Goal: Task Accomplishment & Management: Complete application form

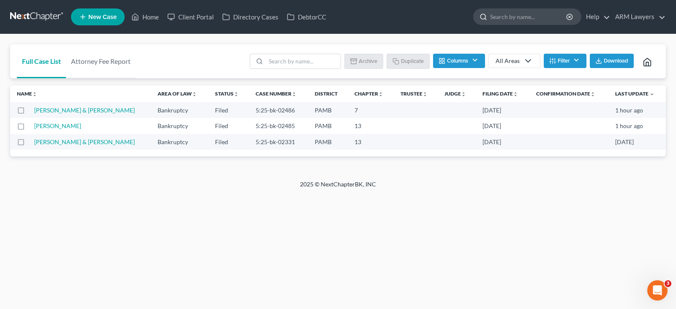
click at [508, 20] on input "search" at bounding box center [528, 17] width 77 height 16
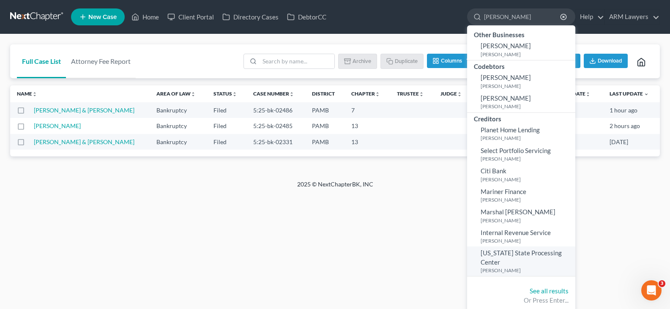
type input "[PERSON_NAME]"
click at [505, 269] on small "[PERSON_NAME]" at bounding box center [526, 270] width 93 height 7
click at [0, 0] on div "- No Result -" at bounding box center [0, 0] width 0 height 0
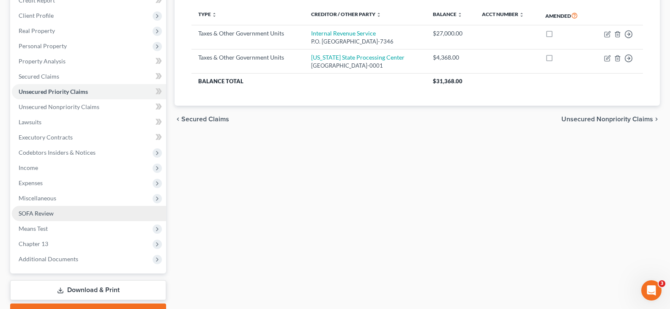
scroll to position [127, 0]
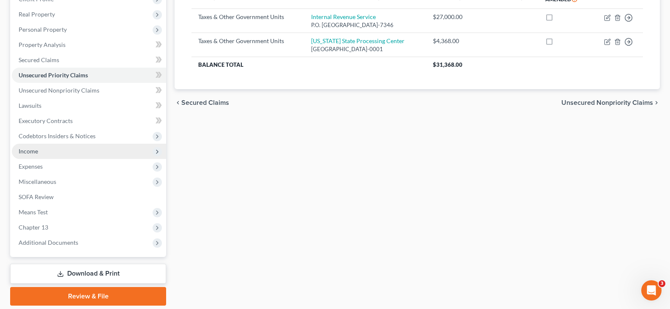
click at [44, 154] on span "Income" at bounding box center [89, 151] width 154 height 15
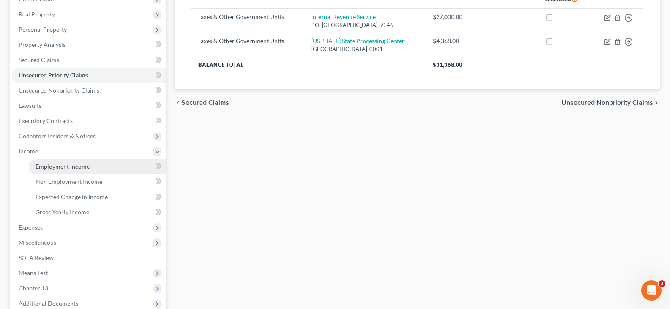
click at [47, 164] on span "Employment Income" at bounding box center [62, 166] width 54 height 7
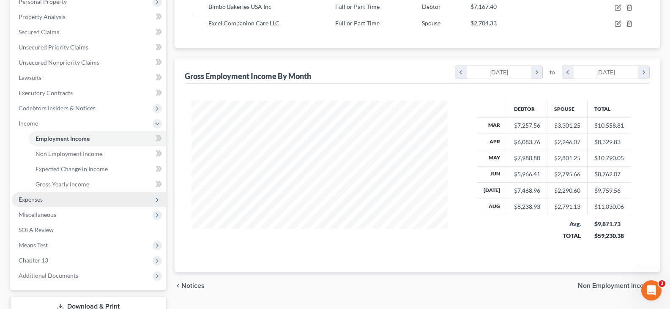
scroll to position [169, 0]
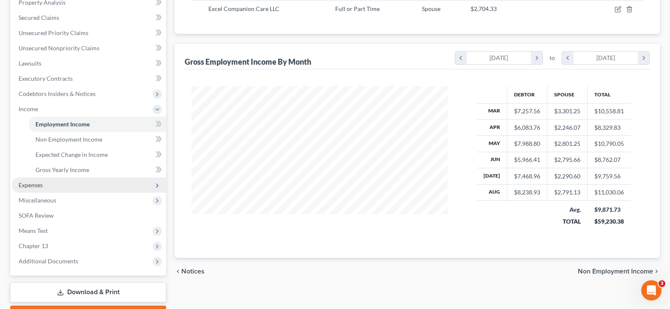
click at [55, 186] on span "Expenses" at bounding box center [89, 184] width 154 height 15
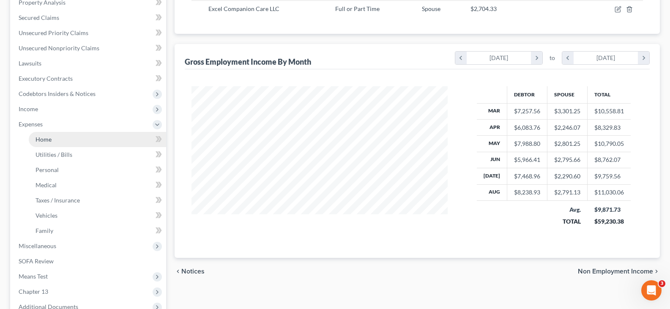
click at [54, 142] on link "Home" at bounding box center [97, 139] width 137 height 15
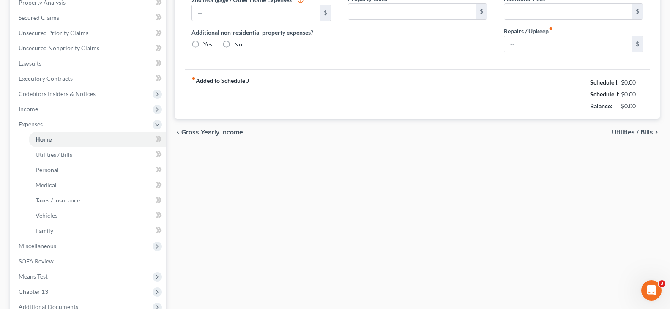
type input "2,776.00"
type input "0.00"
radio input "true"
type input "0.00"
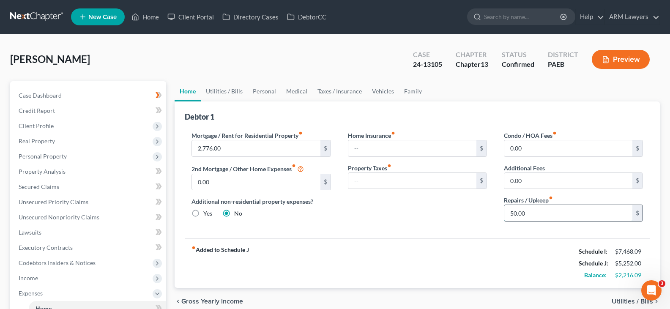
click at [524, 218] on input "50.00" at bounding box center [568, 213] width 128 height 16
type input "25"
click at [221, 95] on link "Utilities / Bills" at bounding box center [224, 91] width 47 height 20
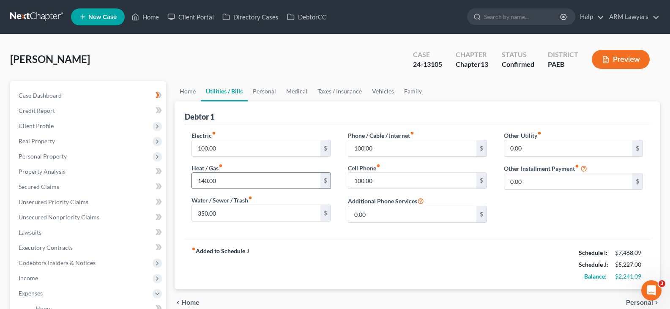
click at [223, 185] on input "140.00" at bounding box center [256, 181] width 128 height 16
type input "120"
click at [261, 91] on link "Personal" at bounding box center [264, 91] width 33 height 20
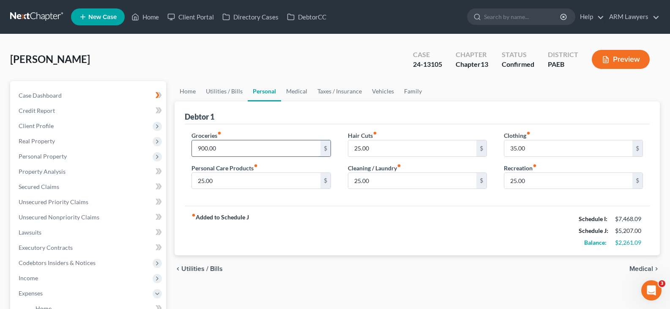
click at [233, 147] on input "900.00" at bounding box center [256, 148] width 128 height 16
type input "800"
click at [395, 189] on div "Hair Cuts fiber_manual_record 25.00 $ Cleaning / Laundry fiber_manual_record 25…" at bounding box center [417, 163] width 156 height 65
click at [368, 151] on input "25.00" at bounding box center [412, 148] width 128 height 16
type input "20"
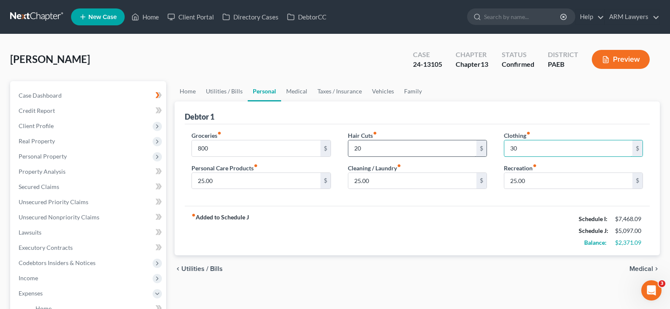
type input "30"
click at [257, 165] on icon "fiber_manual_record" at bounding box center [256, 166] width 4 height 4
click at [258, 178] on input "25.00" at bounding box center [256, 181] width 128 height 16
type input "20"
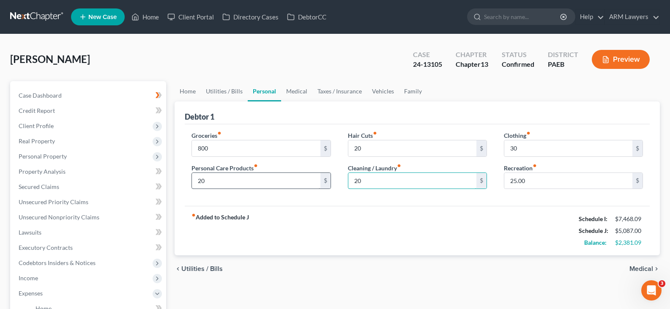
type input "20"
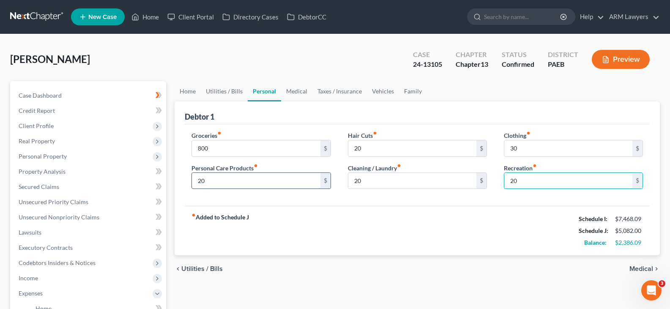
type input "20"
click at [509, 238] on div "fiber_manual_record Added to Schedule J Schedule I: $7,468.09 Schedule J: $5,08…" at bounding box center [417, 230] width 465 height 49
click at [294, 90] on link "Medical" at bounding box center [296, 91] width 31 height 20
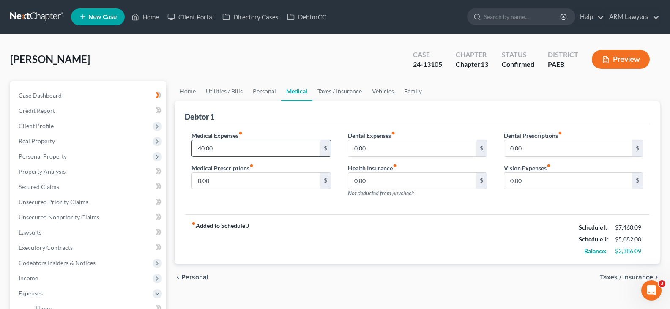
click at [269, 153] on input "40.00" at bounding box center [256, 148] width 128 height 16
type input "35"
click at [319, 93] on link "Taxes / Insurance" at bounding box center [339, 91] width 55 height 20
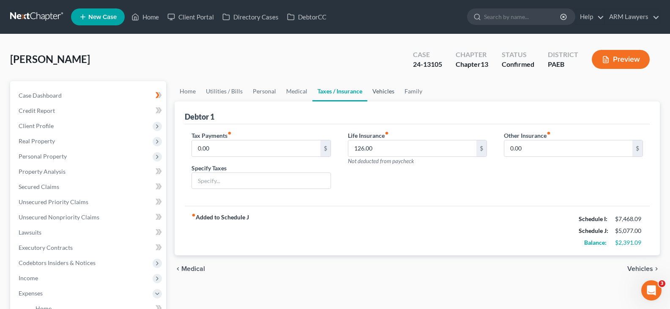
click at [386, 91] on link "Vehicles" at bounding box center [383, 91] width 32 height 20
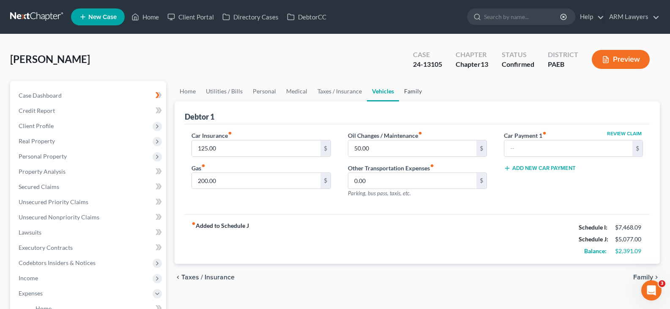
click at [414, 90] on link "Family" at bounding box center [413, 91] width 28 height 20
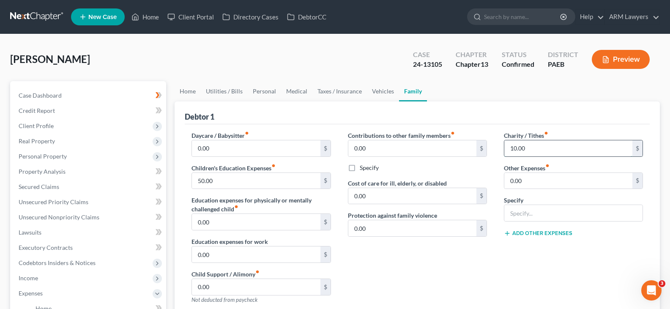
click at [544, 147] on input "10.00" at bounding box center [568, 148] width 128 height 16
type input "5"
click at [184, 90] on link "Home" at bounding box center [188, 91] width 26 height 20
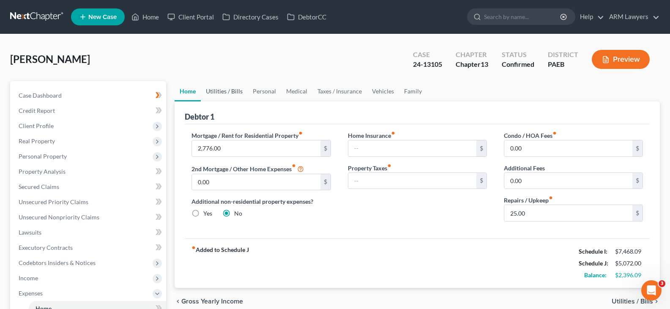
click at [238, 86] on link "Utilities / Bills" at bounding box center [224, 91] width 47 height 20
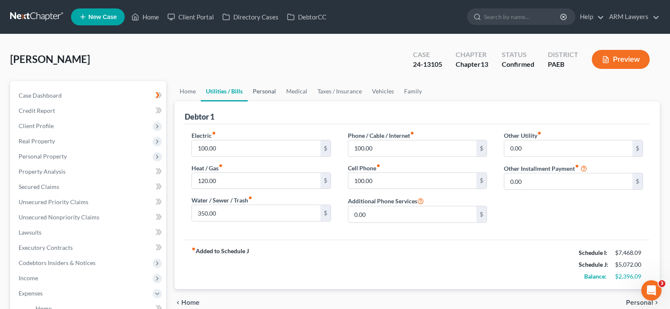
click at [258, 95] on link "Personal" at bounding box center [264, 91] width 33 height 20
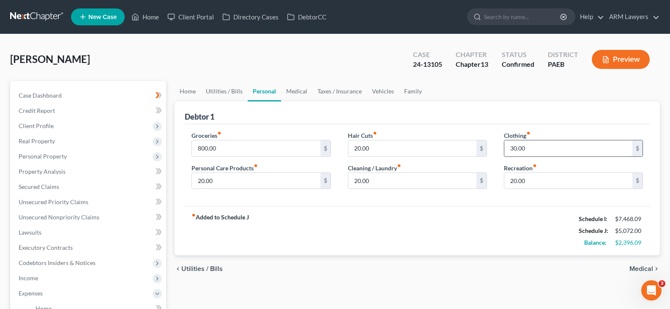
click at [521, 153] on input "30.00" at bounding box center [568, 148] width 128 height 16
click at [631, 58] on button "Preview" at bounding box center [621, 59] width 58 height 19
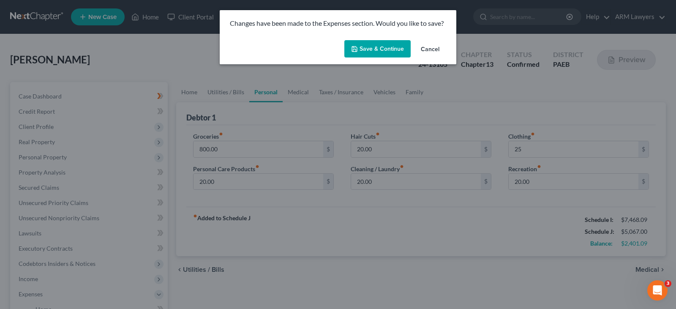
click at [380, 49] on button "Save & Continue" at bounding box center [377, 49] width 66 height 18
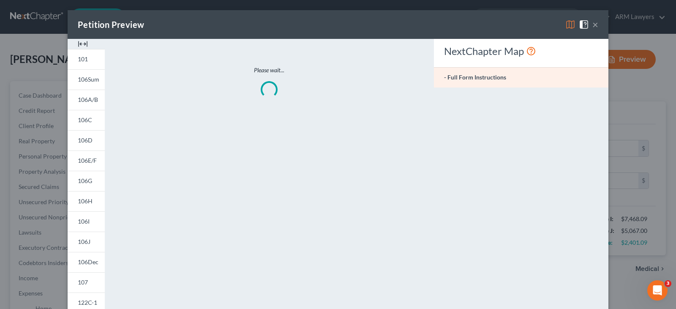
type input "25.00"
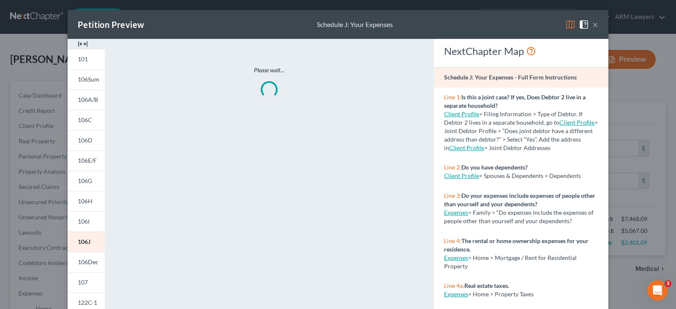
click at [592, 22] on button "×" at bounding box center [595, 24] width 6 height 10
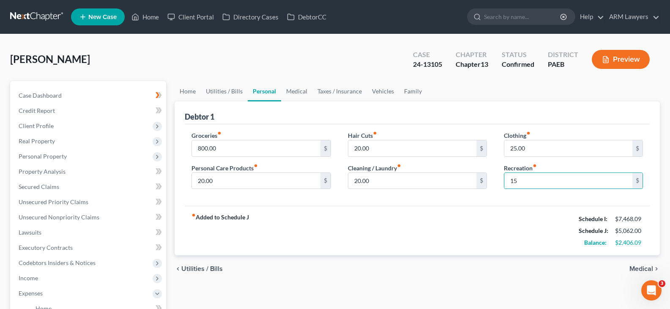
click at [619, 57] on button "Preview" at bounding box center [621, 59] width 58 height 19
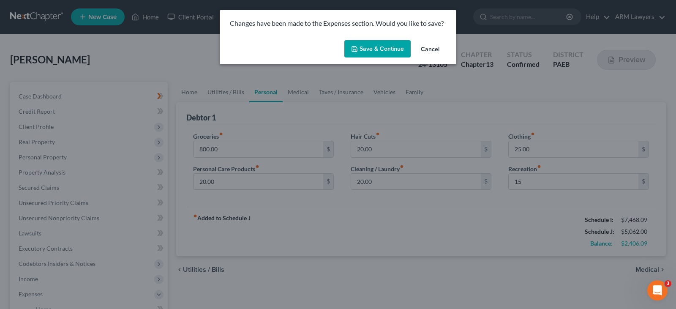
click at [381, 53] on button "Save & Continue" at bounding box center [377, 49] width 66 height 18
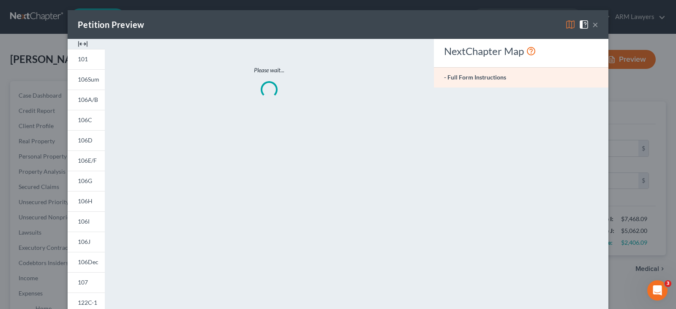
type input "15.00"
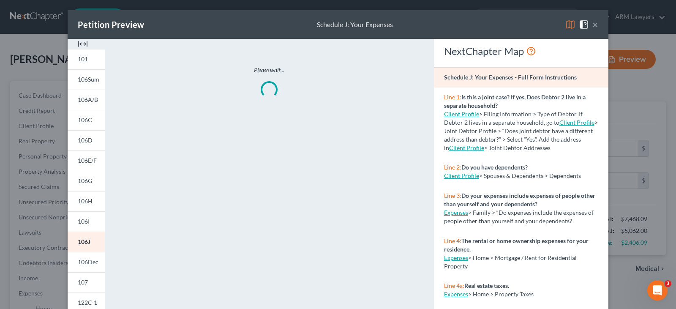
click at [592, 24] on button "×" at bounding box center [595, 24] width 6 height 10
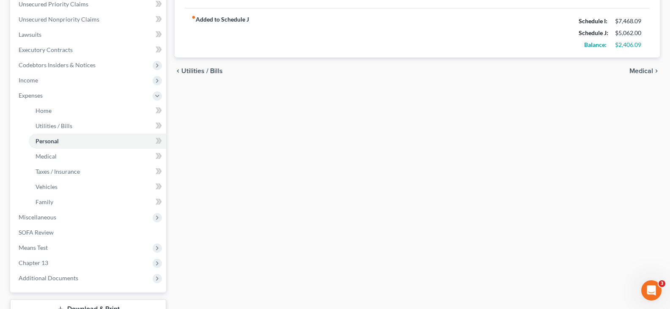
scroll to position [211, 0]
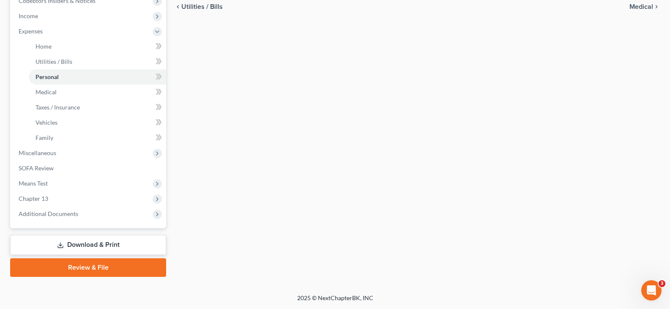
click at [96, 243] on link "Download & Print" at bounding box center [88, 245] width 156 height 20
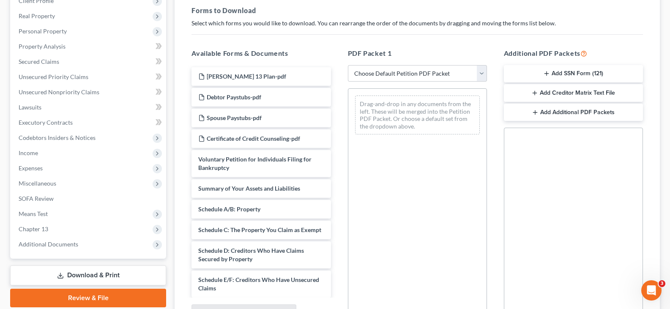
scroll to position [127, 0]
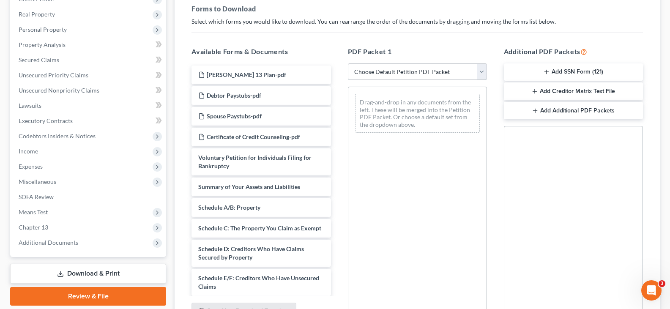
click at [399, 72] on select "Choose Default Petition PDF Packet Complete Bankruptcy Petition (all forms and …" at bounding box center [417, 71] width 139 height 17
select select "4"
click at [399, 72] on select "Choose Default Petition PDF Packet Complete Bankruptcy Petition (all forms and …" at bounding box center [417, 71] width 139 height 17
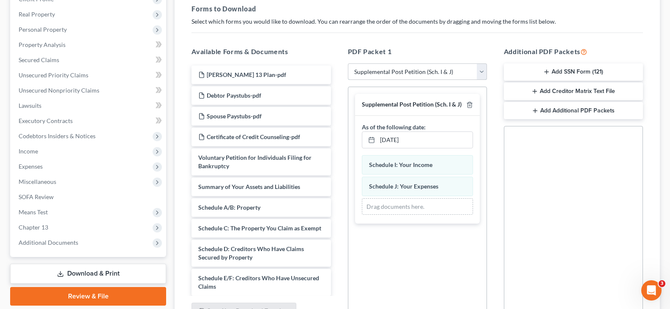
scroll to position [213, 0]
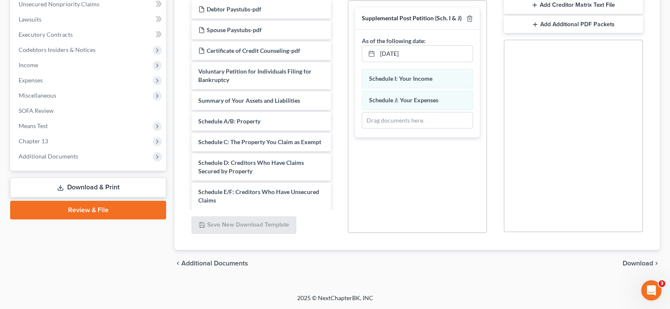
click at [641, 262] on span "Download" at bounding box center [637, 263] width 30 height 7
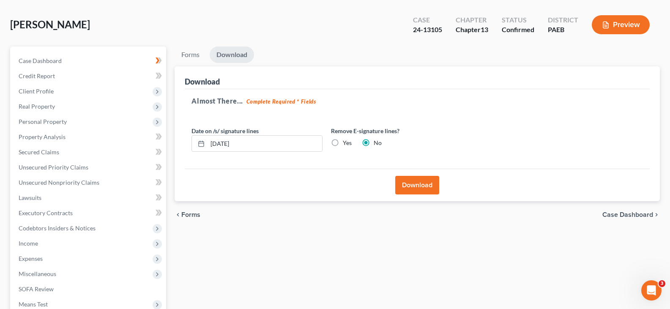
scroll to position [29, 0]
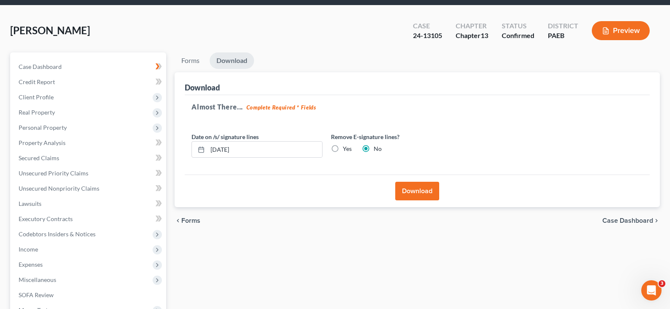
click at [423, 198] on button "Download" at bounding box center [417, 191] width 44 height 19
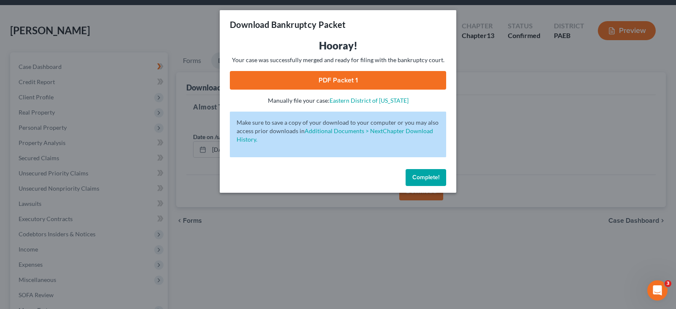
click at [323, 79] on link "PDF Packet 1" at bounding box center [338, 80] width 216 height 19
click at [422, 175] on span "Complete!" at bounding box center [425, 177] width 27 height 7
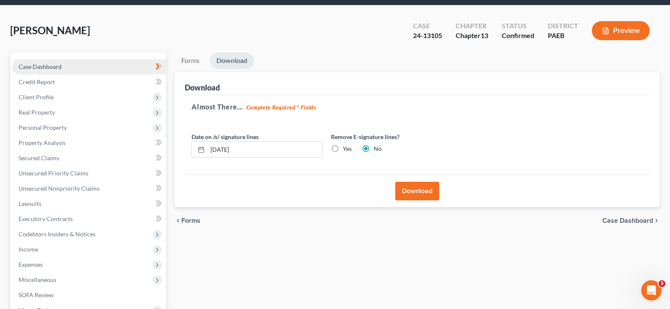
click at [53, 67] on span "Case Dashboard" at bounding box center [40, 66] width 43 height 7
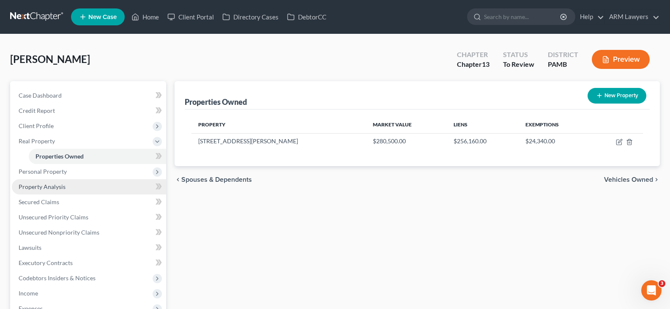
click at [76, 184] on link "Property Analysis" at bounding box center [89, 186] width 154 height 15
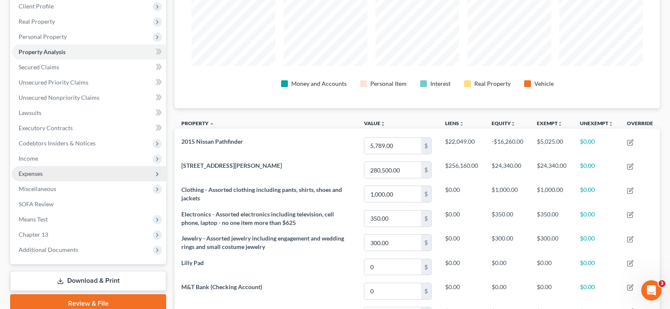
scroll to position [100, 0]
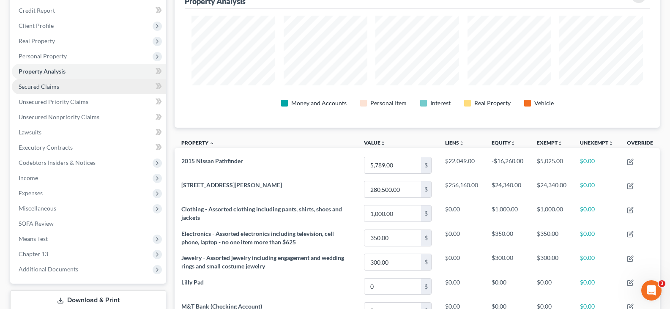
click at [78, 90] on link "Secured Claims" at bounding box center [89, 86] width 154 height 15
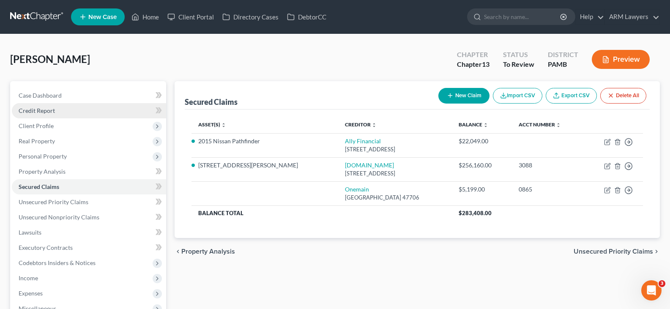
scroll to position [42, 0]
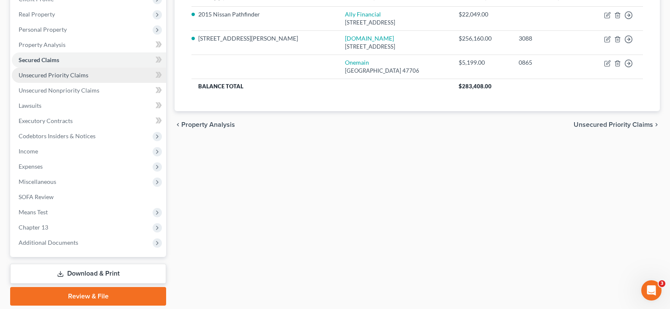
click at [49, 74] on span "Unsecured Priority Claims" at bounding box center [54, 74] width 70 height 7
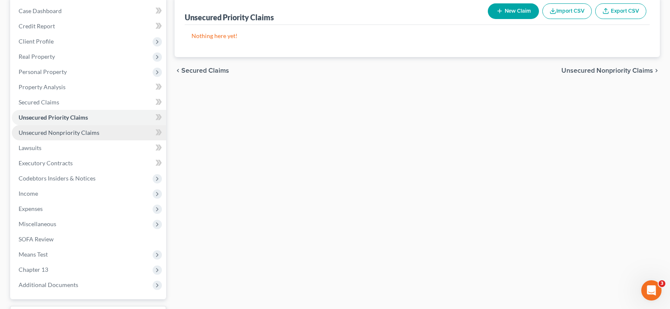
click at [76, 129] on span "Unsecured Nonpriority Claims" at bounding box center [59, 132] width 81 height 7
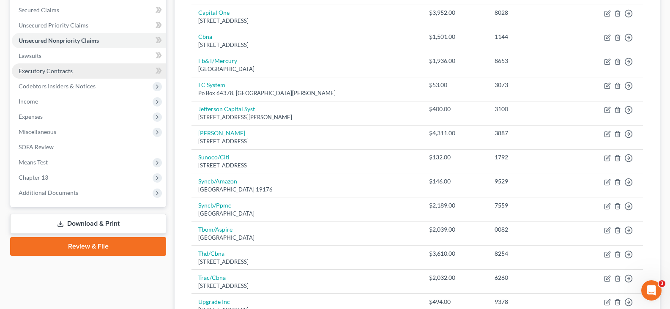
scroll to position [127, 0]
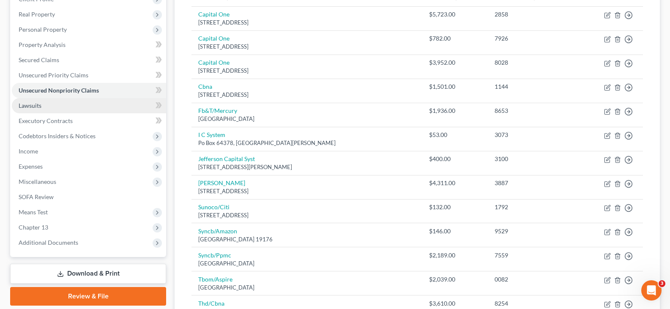
click at [81, 111] on link "Lawsuits" at bounding box center [89, 105] width 154 height 15
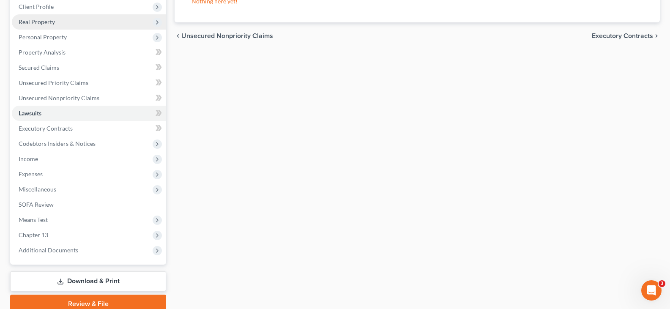
scroll to position [127, 0]
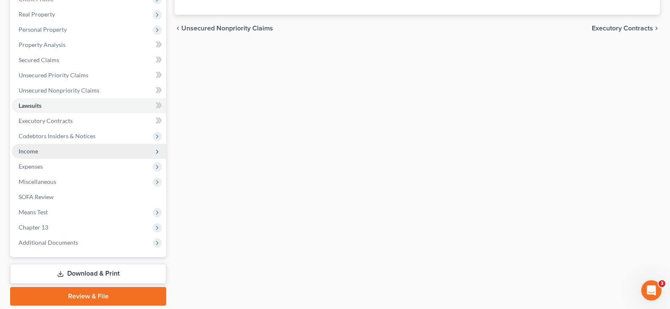
click at [59, 155] on span "Income" at bounding box center [89, 151] width 154 height 15
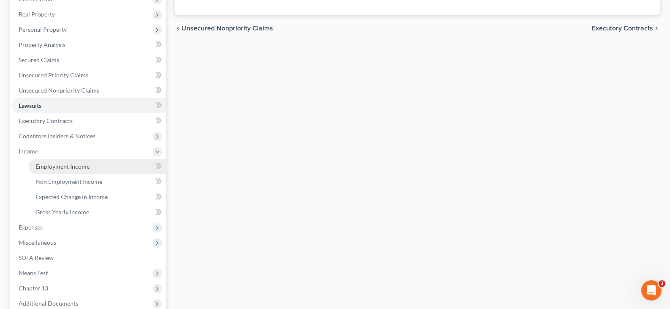
click at [63, 169] on span "Employment Income" at bounding box center [62, 166] width 54 height 7
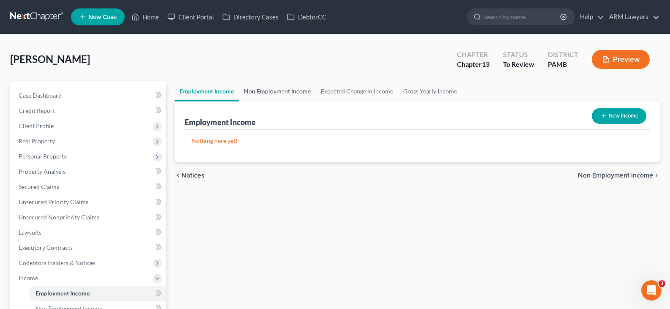
click at [257, 95] on link "Non Employment Income" at bounding box center [277, 91] width 77 height 20
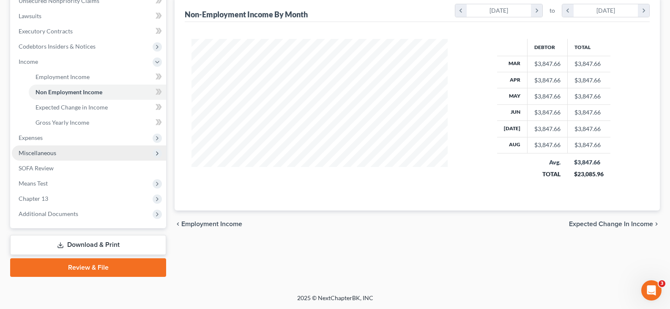
click at [70, 156] on span "Miscellaneous" at bounding box center [89, 152] width 154 height 15
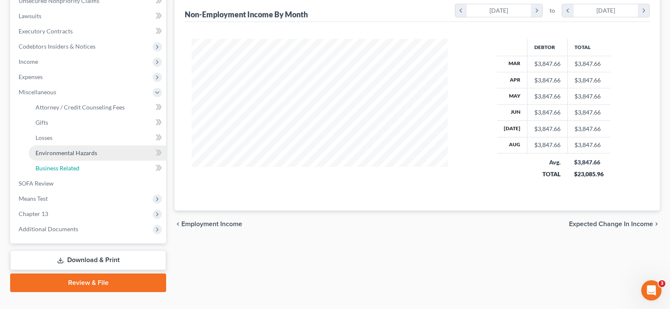
click at [74, 164] on span "Business Related" at bounding box center [57, 167] width 44 height 7
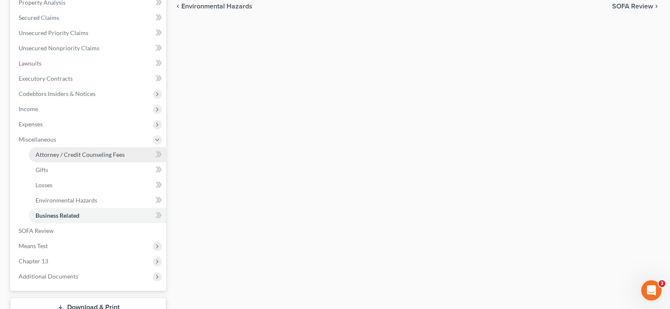
click at [83, 160] on link "Attorney / Credit Counseling Fees" at bounding box center [97, 154] width 137 height 15
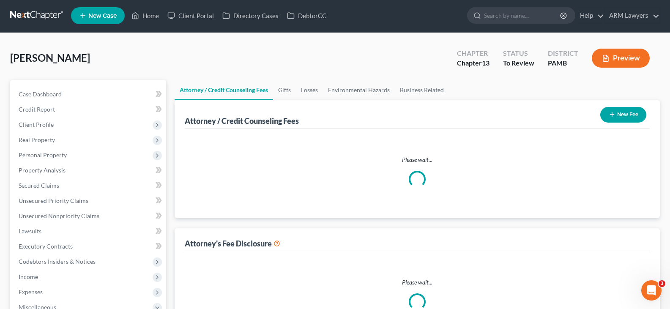
select select "0"
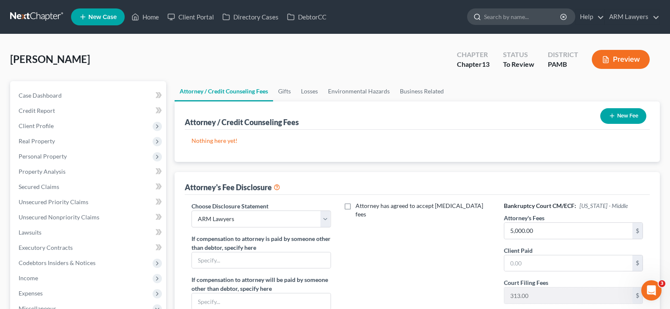
click at [502, 13] on input "search" at bounding box center [522, 17] width 77 height 16
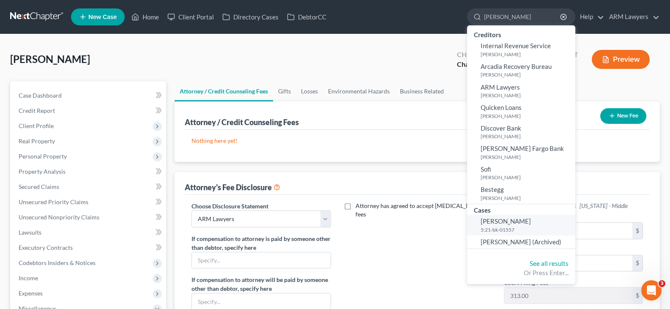
type input "haydt"
click at [513, 224] on span "Haydt, Jaimee" at bounding box center [505, 221] width 50 height 8
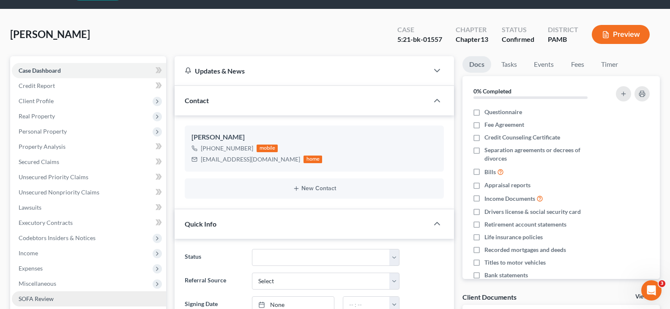
scroll to position [169, 0]
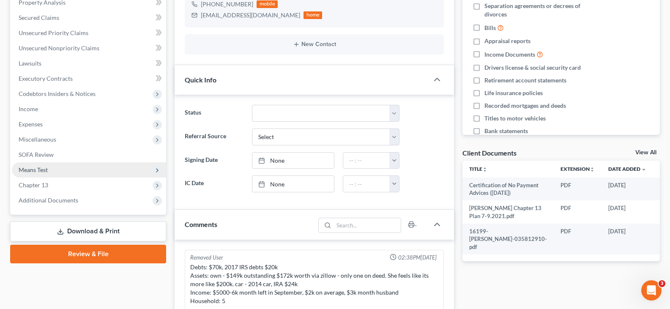
click at [55, 170] on span "Means Test" at bounding box center [89, 169] width 154 height 15
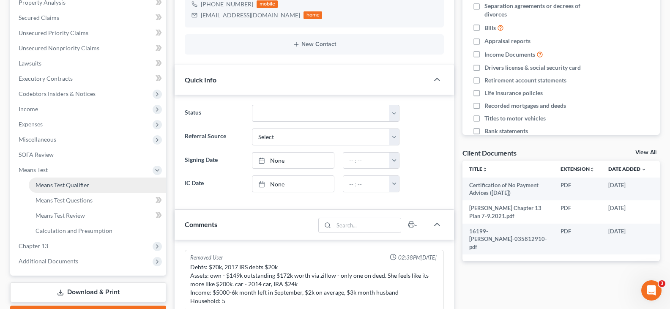
click at [65, 179] on link "Means Test Qualifier" at bounding box center [97, 184] width 137 height 15
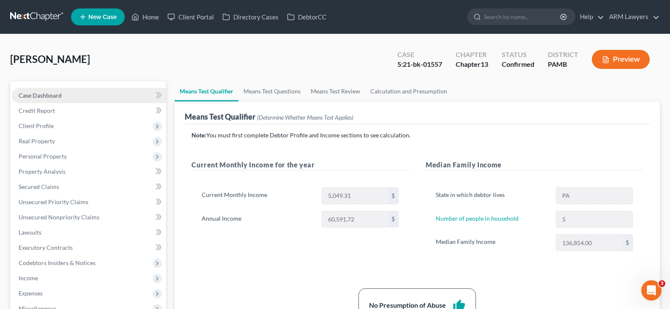
click at [56, 93] on span "Case Dashboard" at bounding box center [40, 95] width 43 height 7
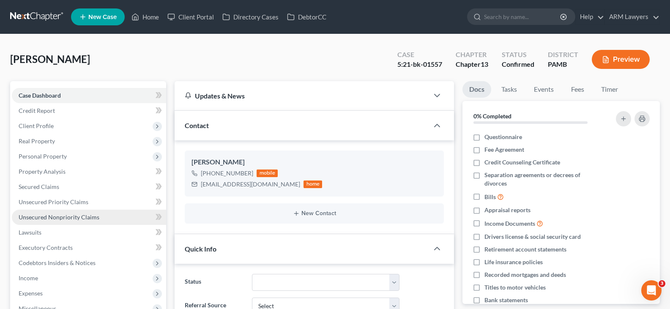
click at [49, 217] on span "Unsecured Nonpriority Claims" at bounding box center [59, 216] width 81 height 7
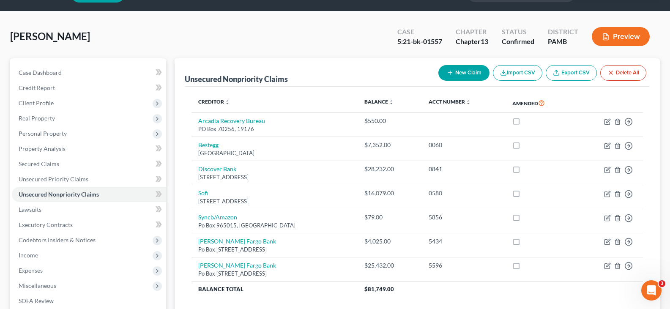
scroll to position [42, 0]
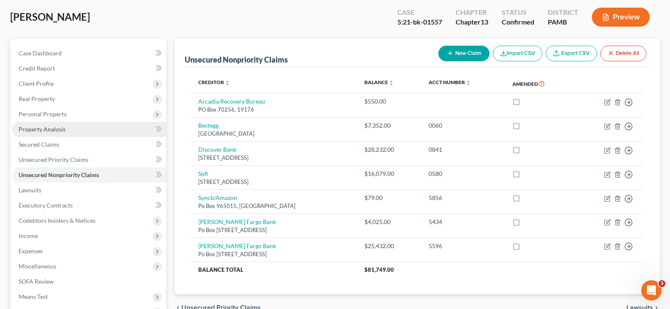
click at [66, 128] on link "Property Analysis" at bounding box center [89, 129] width 154 height 15
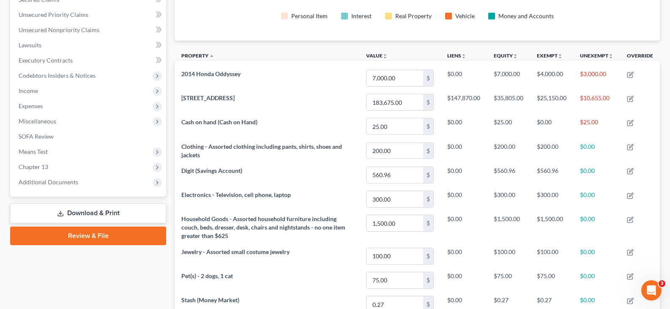
scroll to position [145, 0]
